Goal: Task Accomplishment & Management: Manage account settings

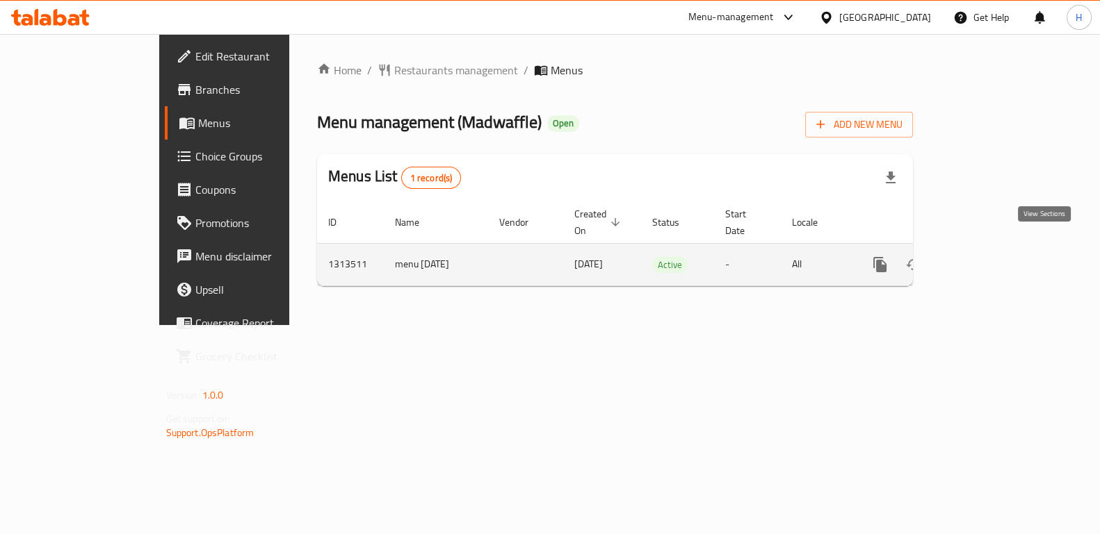
click at [988, 256] on icon "enhanced table" at bounding box center [980, 264] width 17 height 17
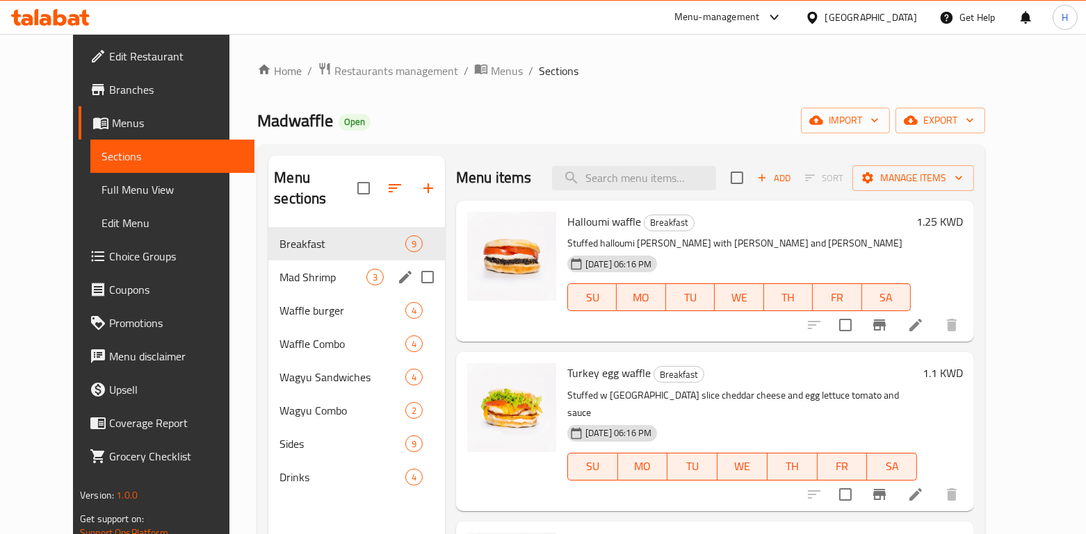
click at [323, 261] on div "Mad Shrimp 3" at bounding box center [356, 277] width 177 height 33
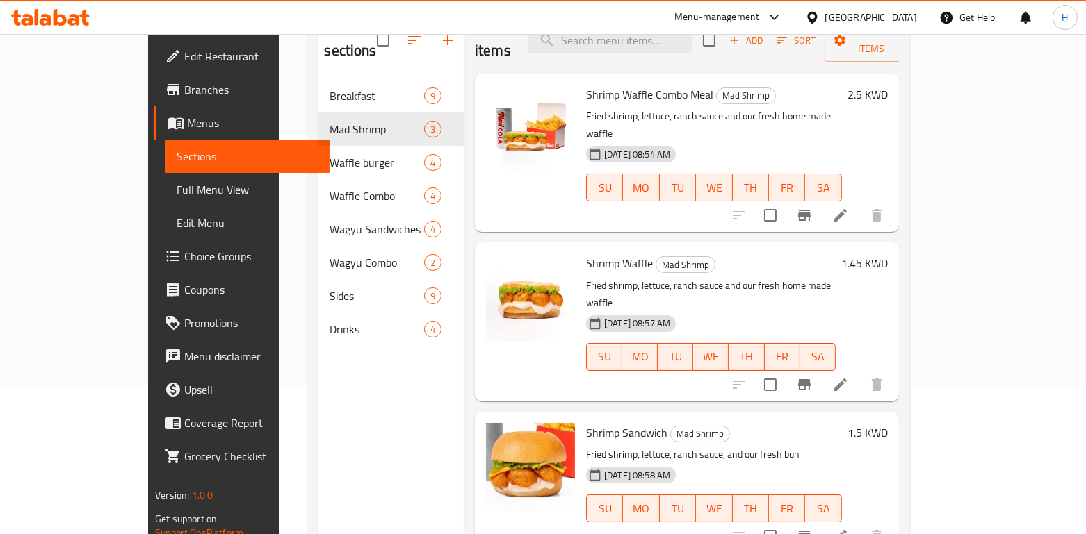
scroll to position [67, 0]
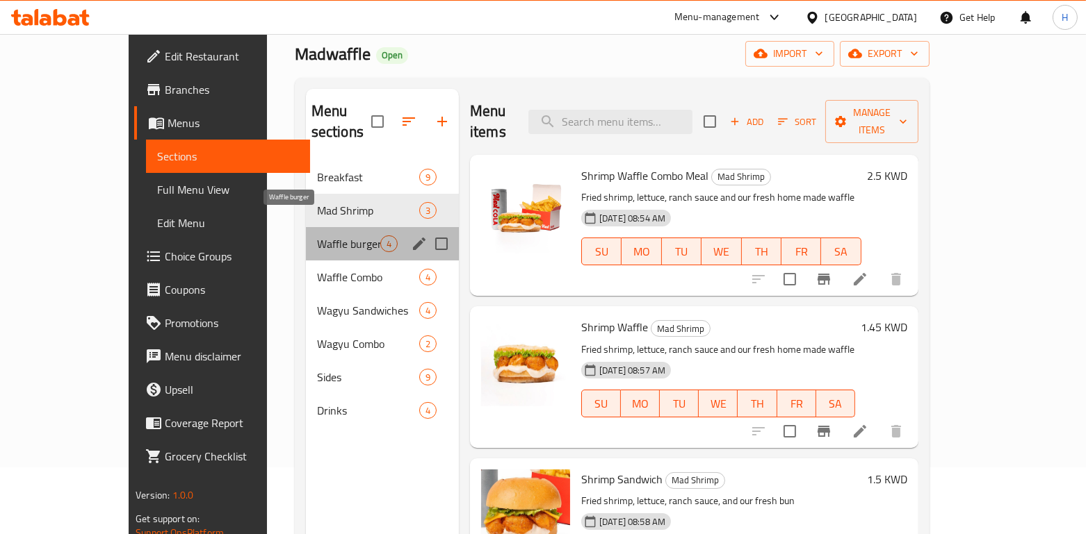
click at [317, 236] on span "Waffle burger" at bounding box center [348, 244] width 63 height 17
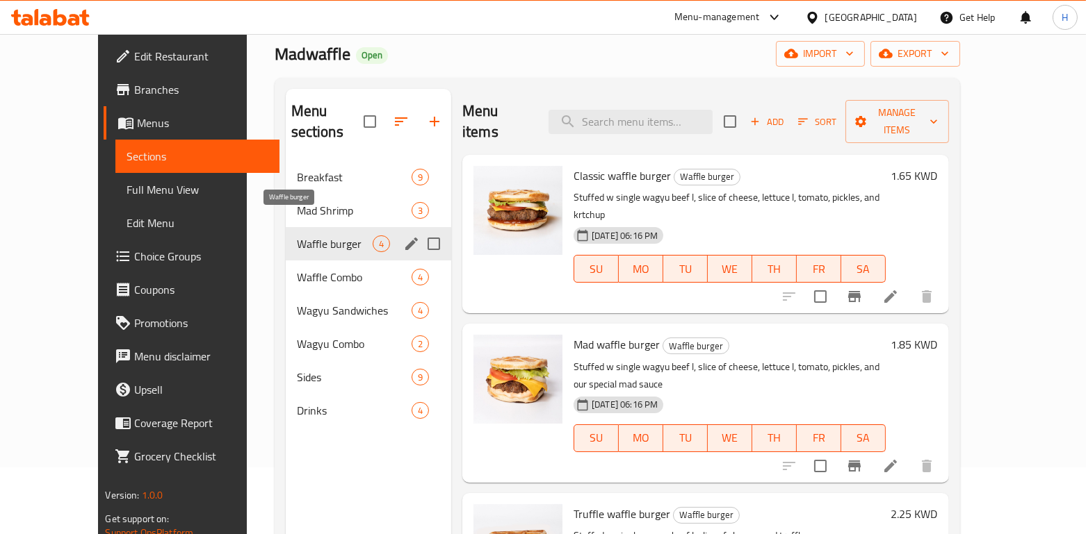
click at [297, 236] on span "Waffle burger" at bounding box center [335, 244] width 76 height 17
click at [286, 261] on div "Waffle Combo 4" at bounding box center [368, 277] width 165 height 33
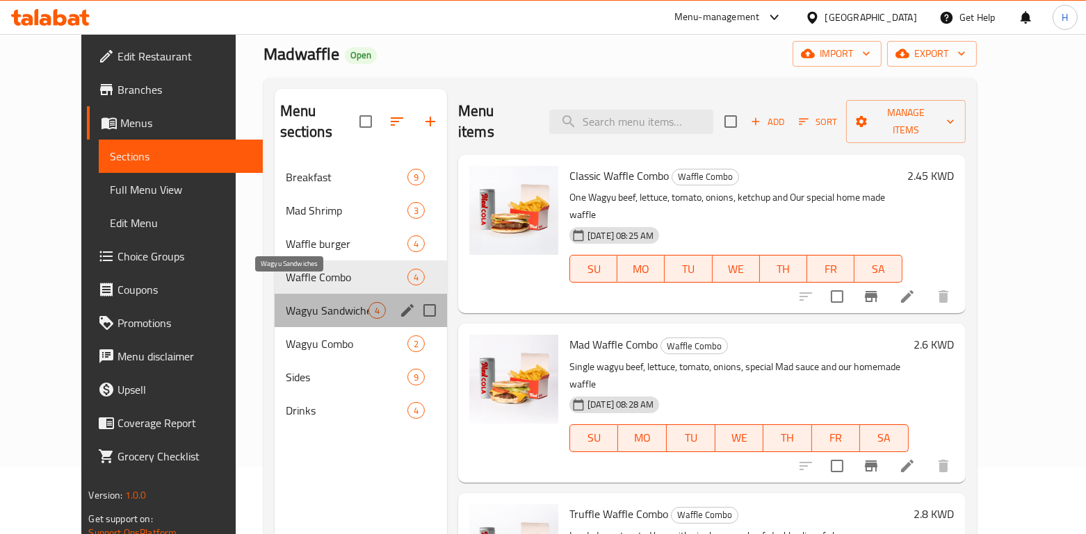
click at [286, 302] on span "Wagyu Sandwiches" at bounding box center [327, 310] width 83 height 17
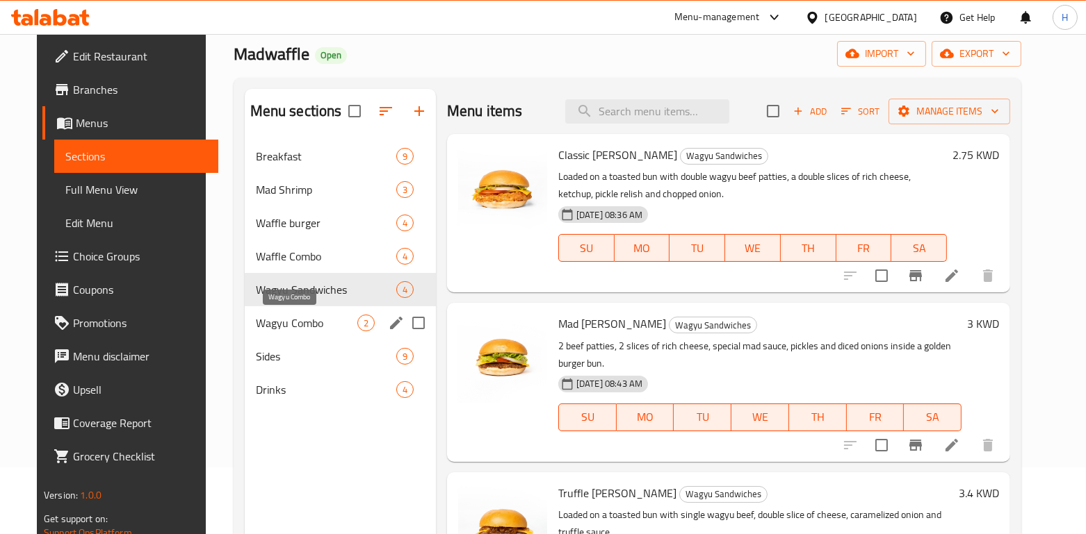
click at [311, 316] on span "Wagyu Combo" at bounding box center [306, 323] width 101 height 17
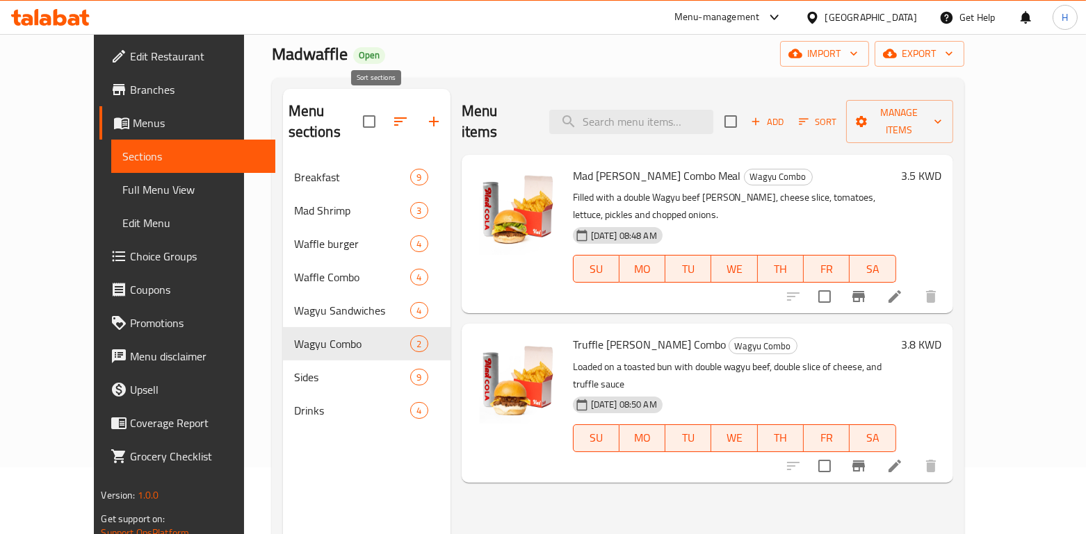
click at [394, 117] on icon "button" at bounding box center [400, 121] width 13 height 8
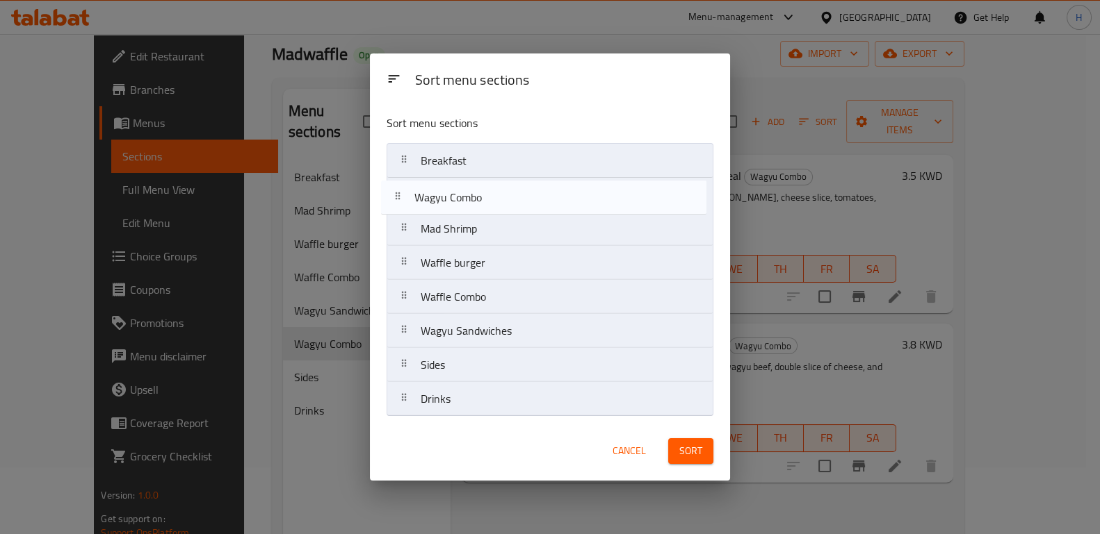
drag, startPoint x: 465, startPoint y: 328, endPoint x: 451, endPoint y: 184, distance: 144.5
click at [451, 184] on nav "Breakfast Mad Shrimp Waffle burger Waffle Combo Wagyu Sandwiches Wagyu Combo Si…" at bounding box center [549, 280] width 326 height 274
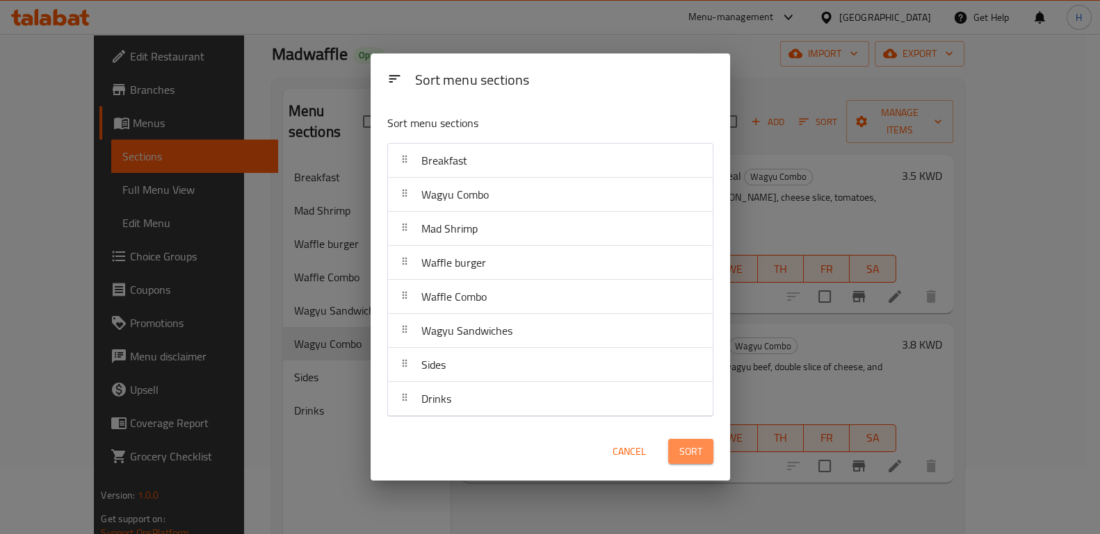
click at [691, 446] on span "Sort" at bounding box center [690, 451] width 23 height 17
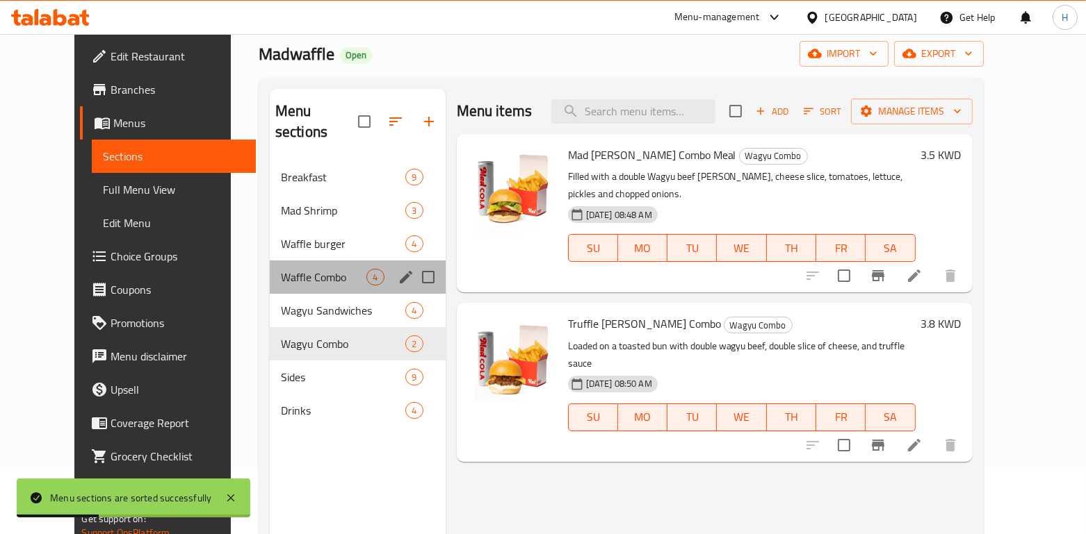
click at [279, 261] on div "Waffle Combo 4" at bounding box center [358, 277] width 176 height 33
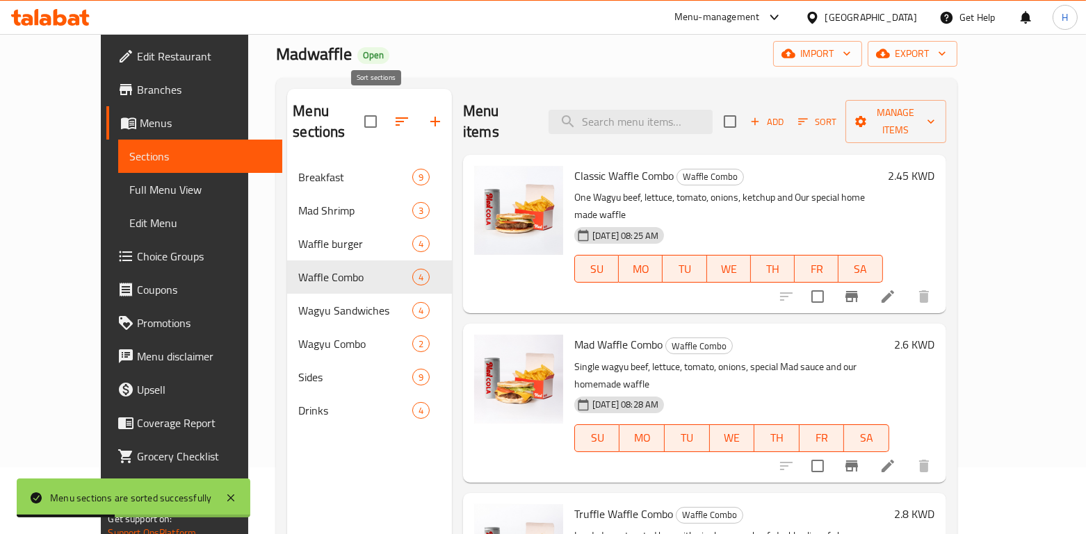
click at [393, 113] on icon "button" at bounding box center [401, 121] width 17 height 17
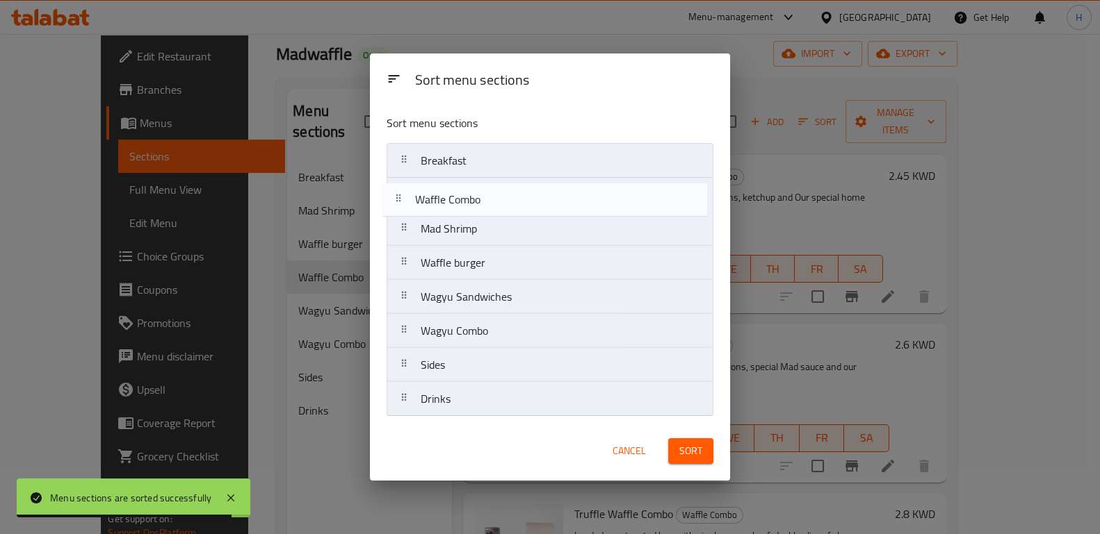
drag, startPoint x: 482, startPoint y: 276, endPoint x: 474, endPoint y: 204, distance: 72.7
click at [474, 204] on nav "Breakfast Mad Shrimp Waffle burger Waffle Combo Wagyu Sandwiches Wagyu Combo Si…" at bounding box center [549, 280] width 326 height 274
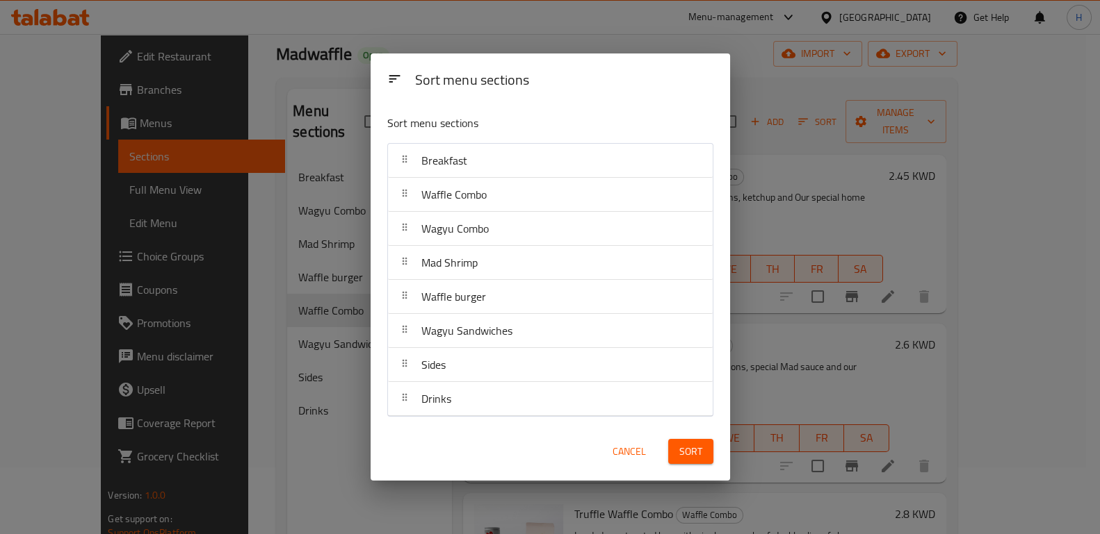
click at [687, 446] on span "Sort" at bounding box center [690, 451] width 23 height 17
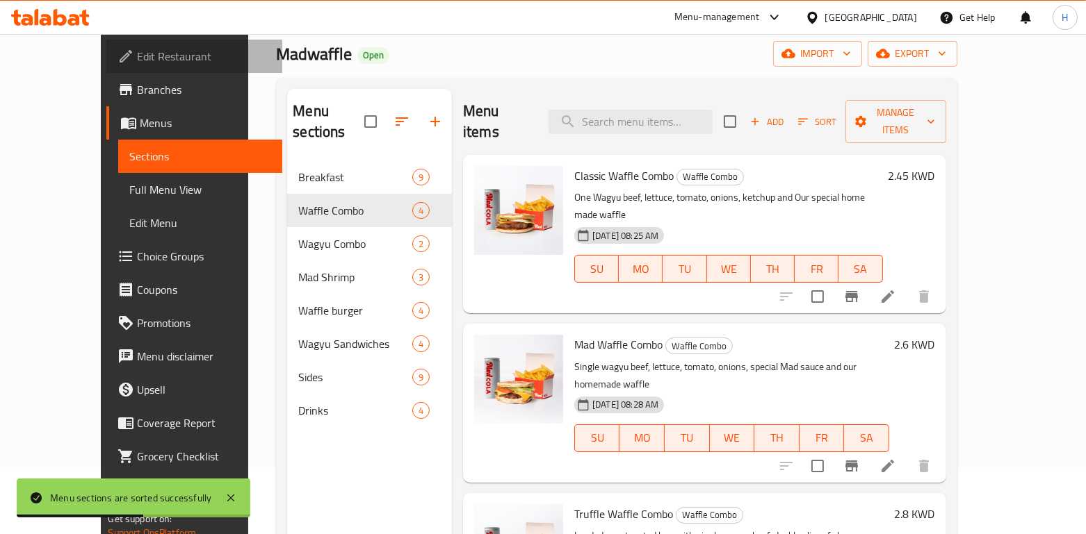
click at [137, 60] on span "Edit Restaurant" at bounding box center [204, 56] width 134 height 17
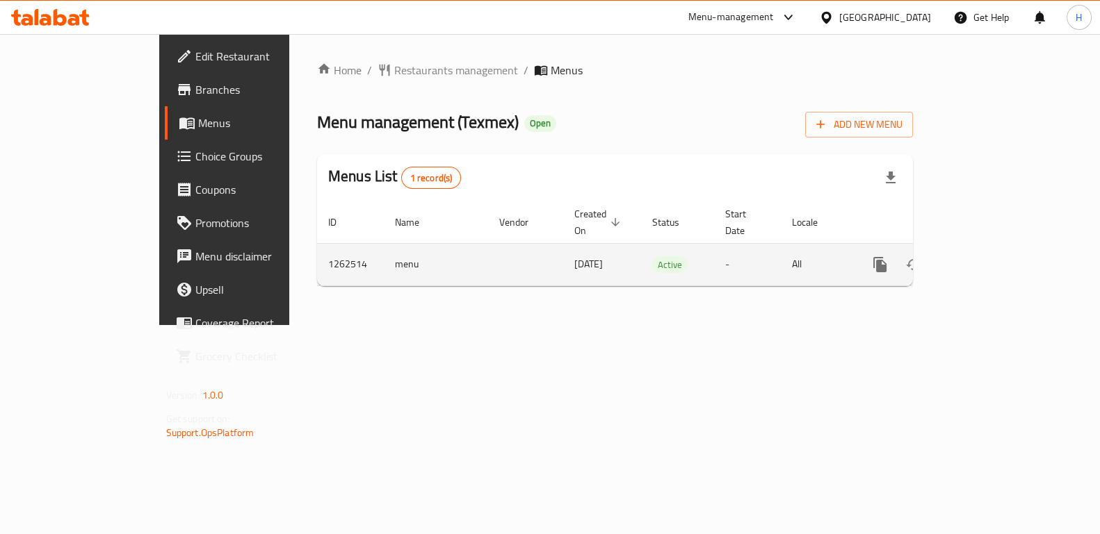
click at [997, 248] on div "enhanced table" at bounding box center [929, 264] width 133 height 33
click at [986, 259] on icon "enhanced table" at bounding box center [980, 265] width 13 height 13
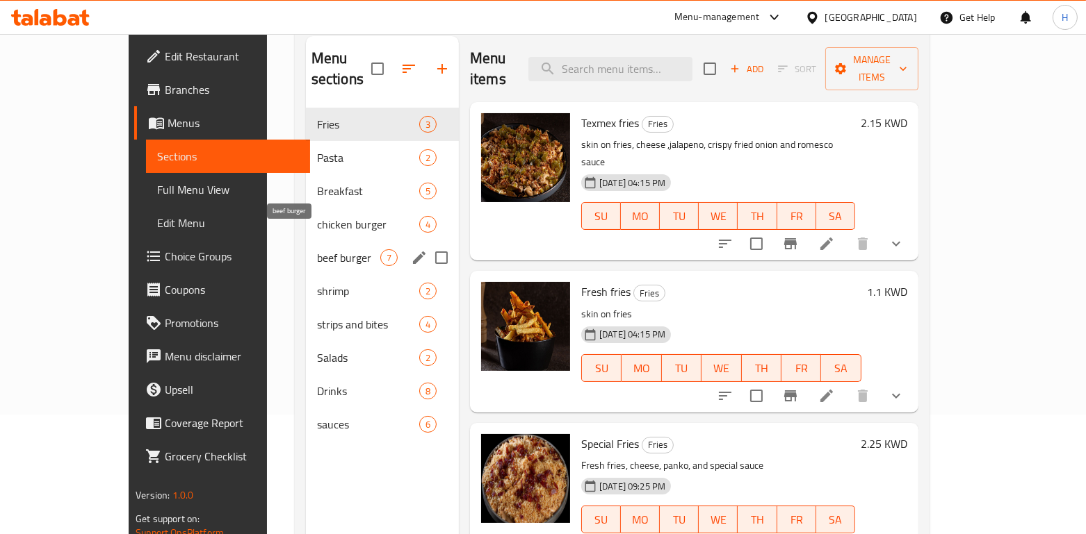
scroll to position [92, 0]
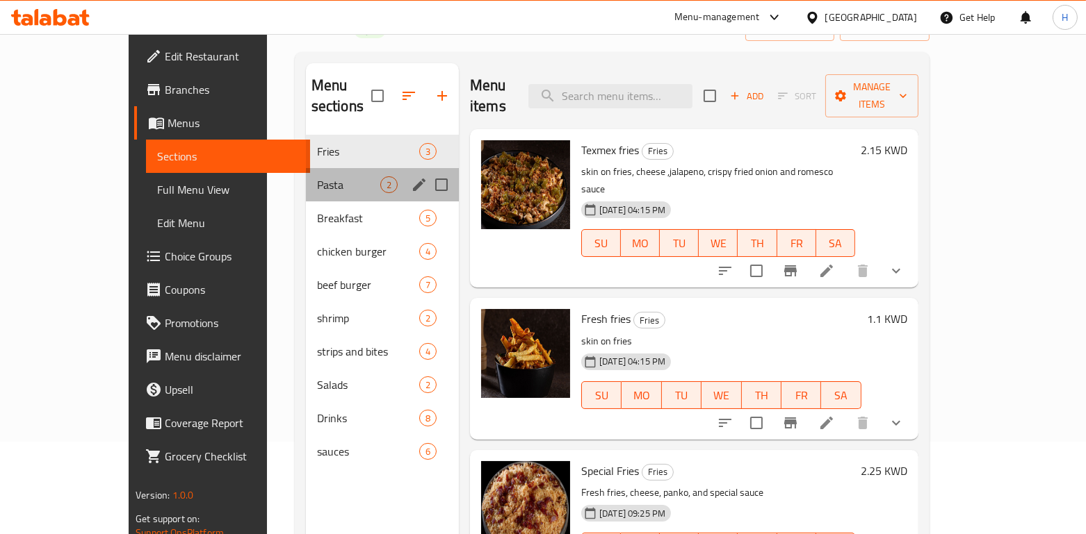
click at [313, 168] on div "Pasta 2" at bounding box center [382, 184] width 153 height 33
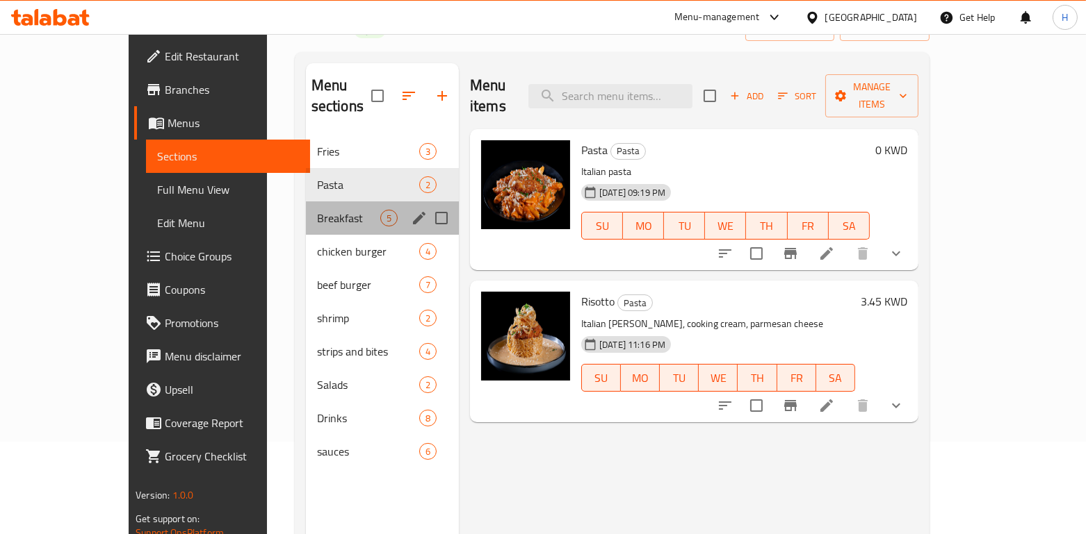
click at [306, 202] on div "Breakfast 5" at bounding box center [382, 218] width 153 height 33
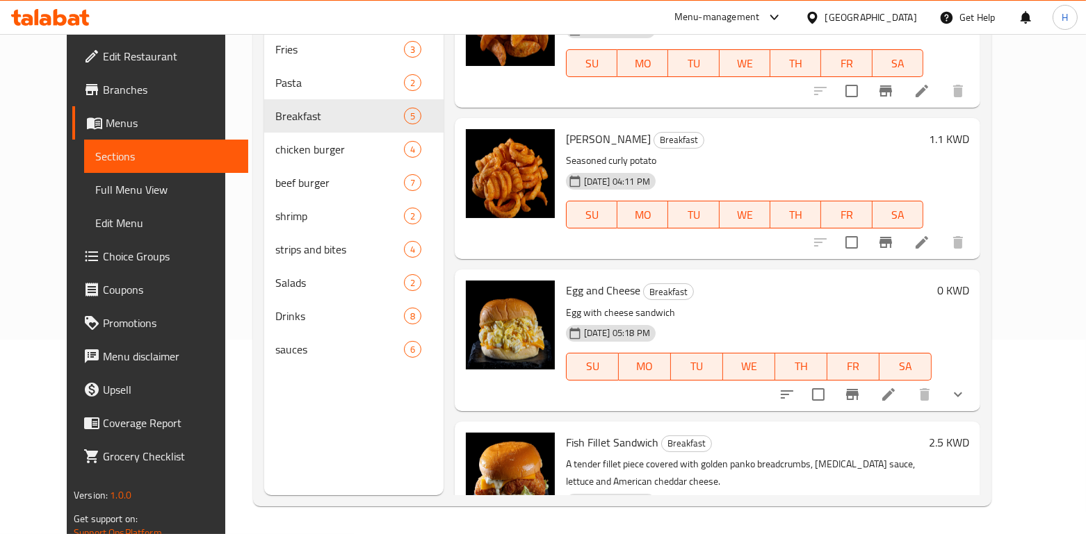
scroll to position [91, 0]
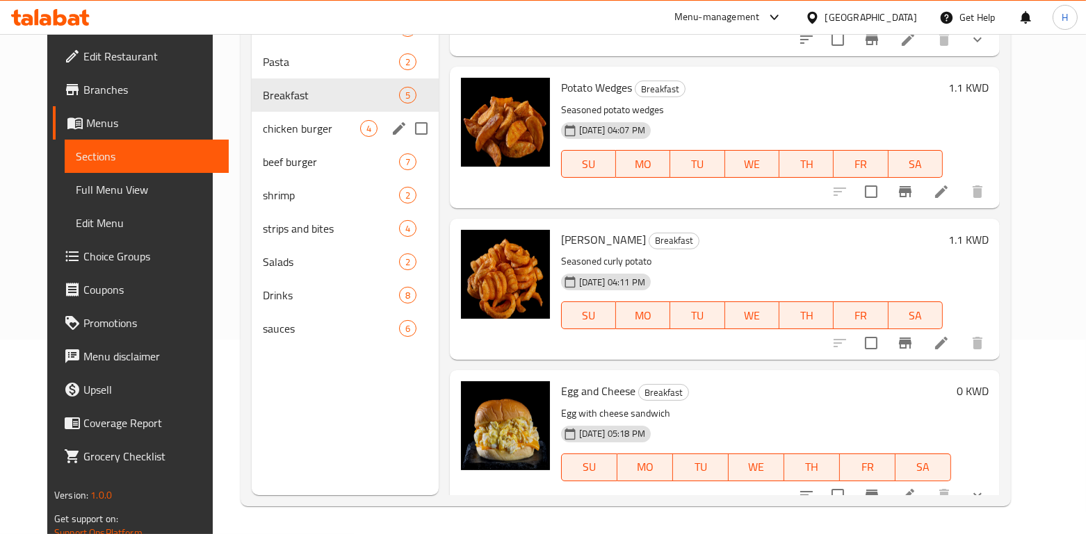
click at [313, 126] on span "chicken burger" at bounding box center [311, 128] width 97 height 17
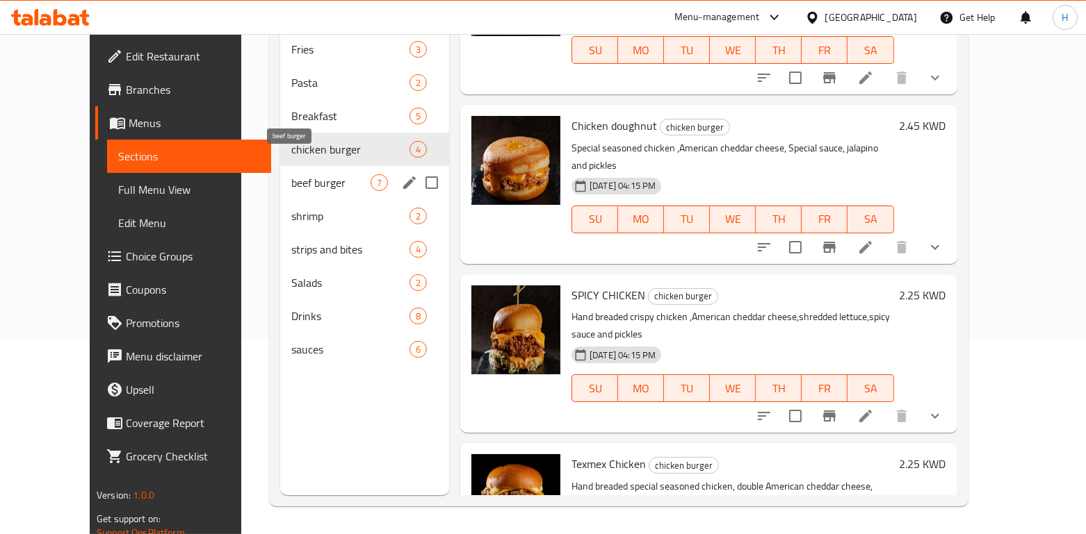
click at [309, 174] on span "beef burger" at bounding box center [330, 182] width 79 height 17
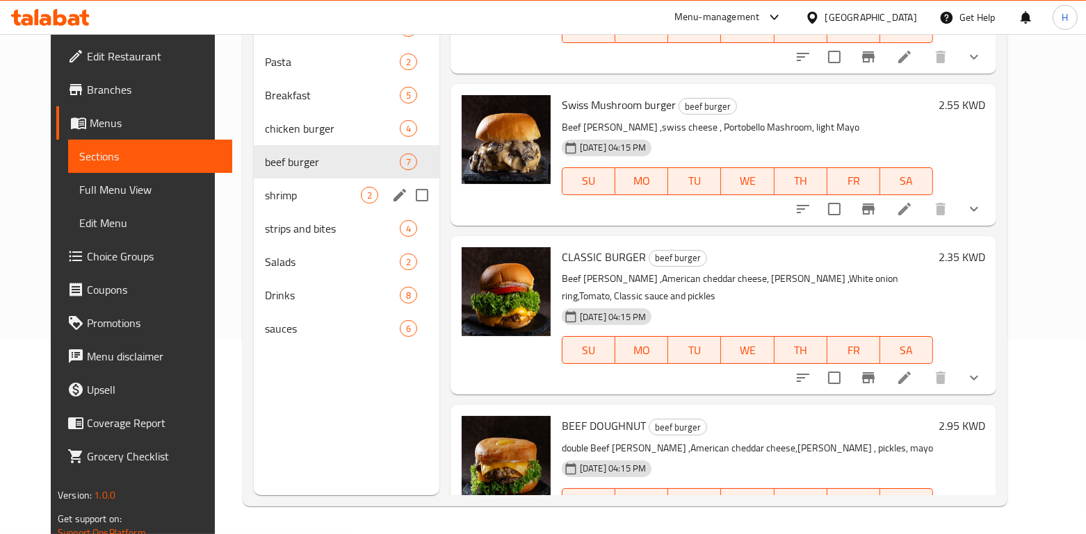
click at [302, 197] on span "shrimp" at bounding box center [313, 195] width 96 height 17
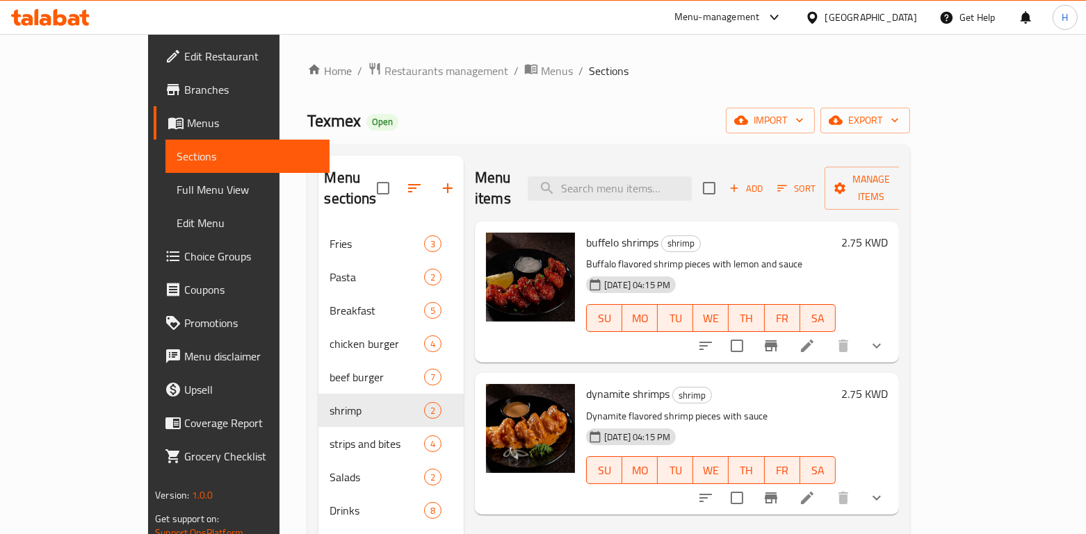
click at [184, 59] on span "Edit Restaurant" at bounding box center [251, 56] width 134 height 17
